Goal: Task Accomplishment & Management: Use online tool/utility

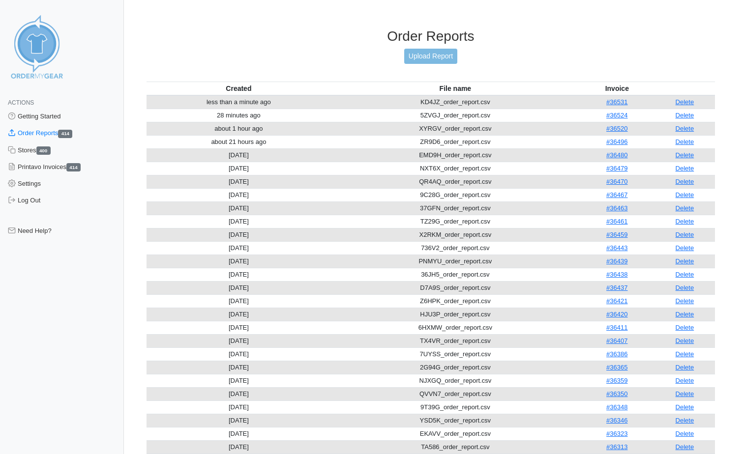
click at [420, 53] on link "Upload Report" at bounding box center [430, 56] width 53 height 15
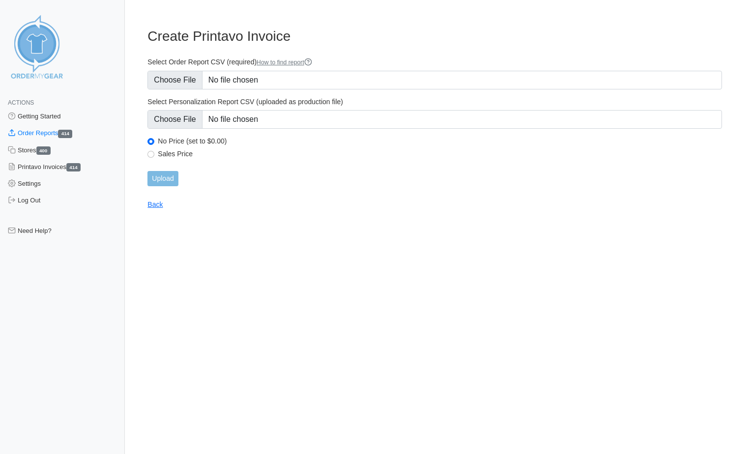
type input "C:\fakepath\C87EV_order_report.csv"
click at [175, 179] on input "Upload" at bounding box center [162, 178] width 30 height 15
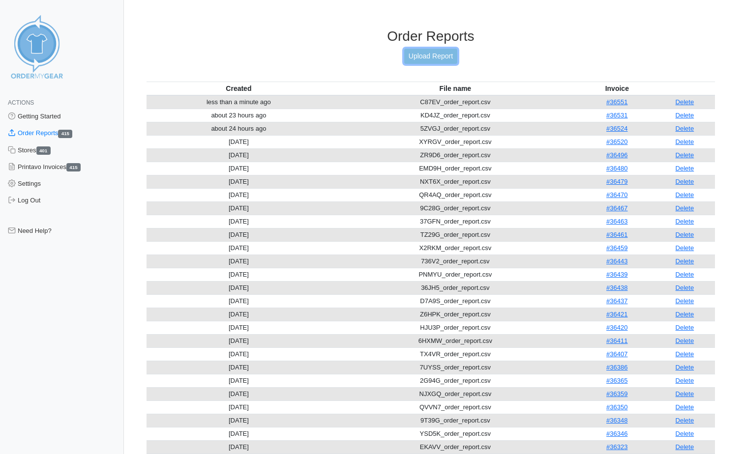
click at [439, 56] on link "Upload Report" at bounding box center [430, 56] width 53 height 15
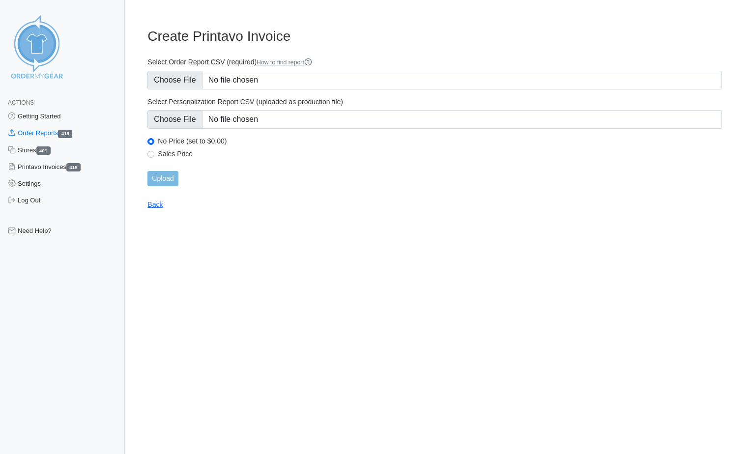
type input "C:\fakepath\U83GG_order_report.csv"
click at [172, 182] on input "Upload" at bounding box center [162, 178] width 30 height 15
